Goal: Information Seeking & Learning: Learn about a topic

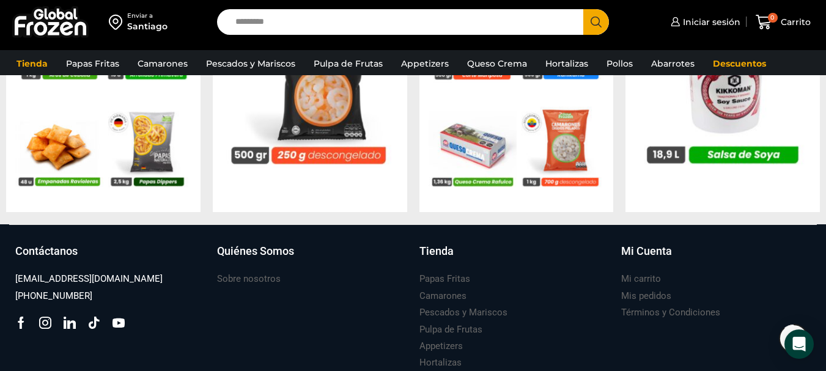
scroll to position [1389, 0]
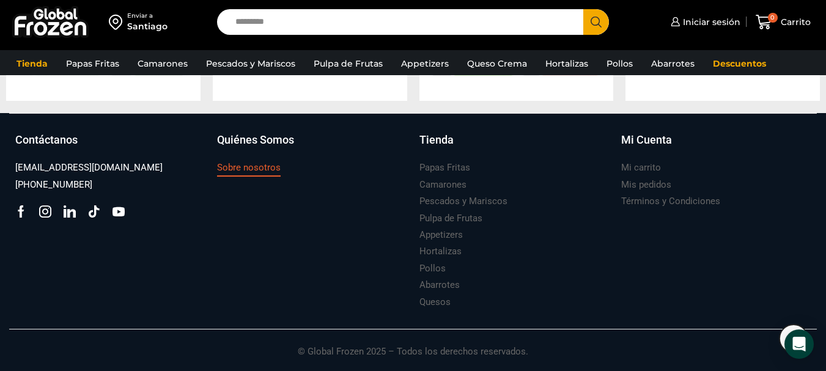
click at [236, 166] on h3 "Sobre nosotros" at bounding box center [249, 167] width 64 height 13
